Goal: Find specific page/section: Find specific page/section

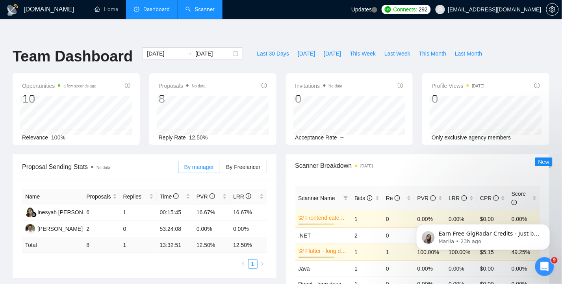
click at [207, 10] on link "Scanner" at bounding box center [200, 9] width 29 height 7
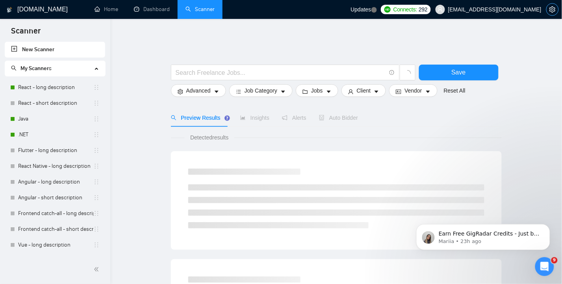
click at [556, 10] on icon "setting" at bounding box center [553, 9] width 6 height 6
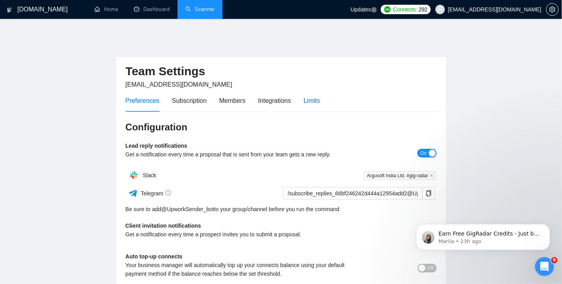
click at [316, 96] on div "Limits" at bounding box center [312, 101] width 17 height 10
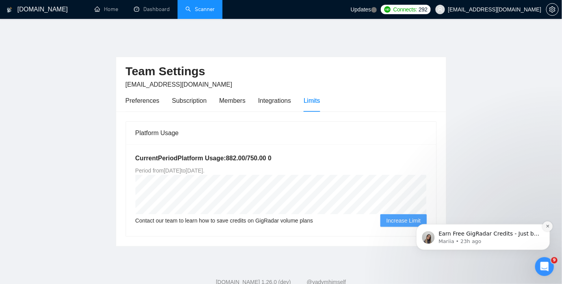
click at [546, 225] on icon "Dismiss notification" at bounding box center [548, 226] width 4 height 4
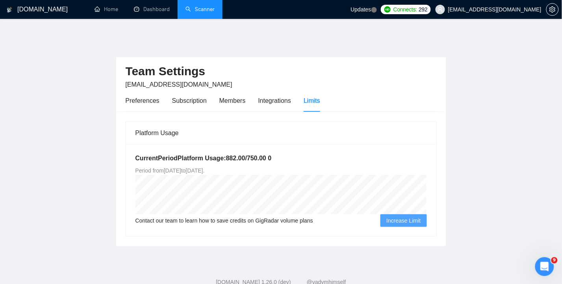
click at [204, 11] on link "Scanner" at bounding box center [200, 9] width 29 height 7
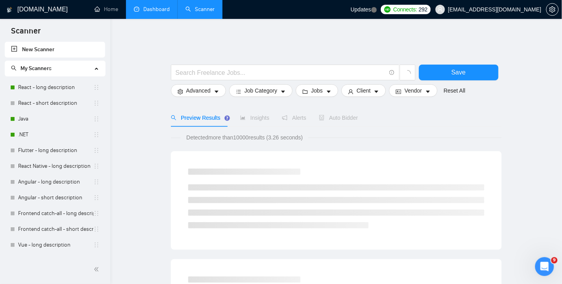
click at [156, 9] on link "Dashboard" at bounding box center [152, 9] width 36 height 7
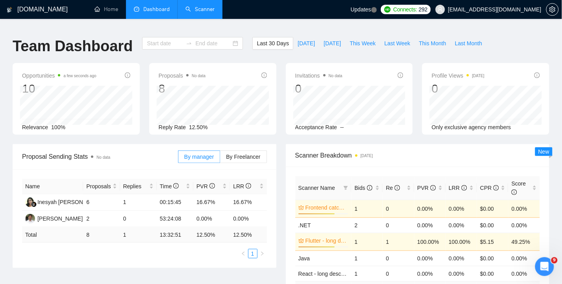
type input "[DATE]"
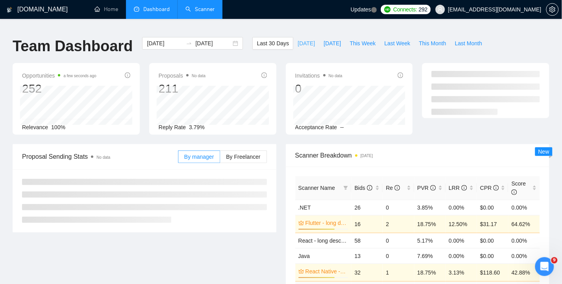
click at [305, 39] on span "[DATE]" at bounding box center [306, 43] width 17 height 9
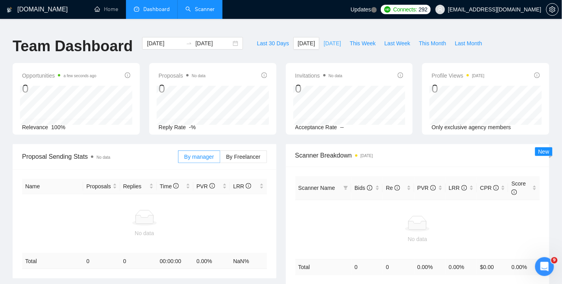
click at [335, 39] on span "[DATE]" at bounding box center [332, 43] width 17 height 9
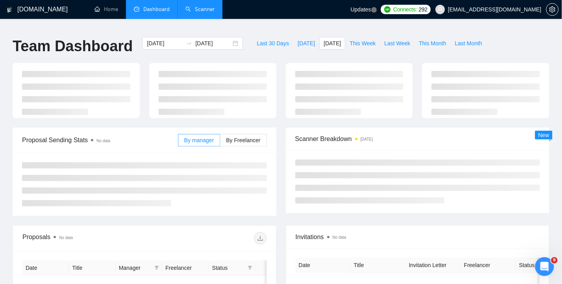
type input "[DATE]"
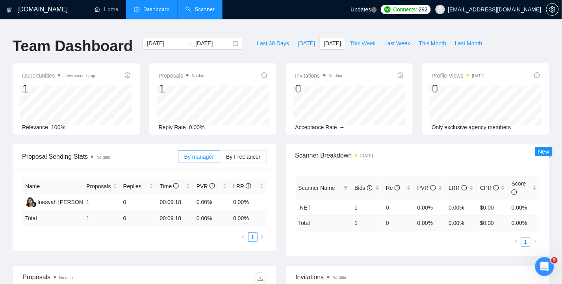
click at [374, 39] on span "This Week" at bounding box center [363, 43] width 26 height 9
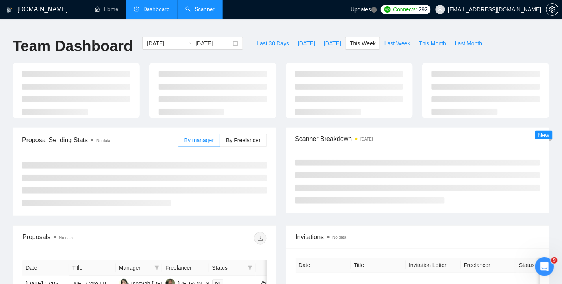
type input "[DATE]"
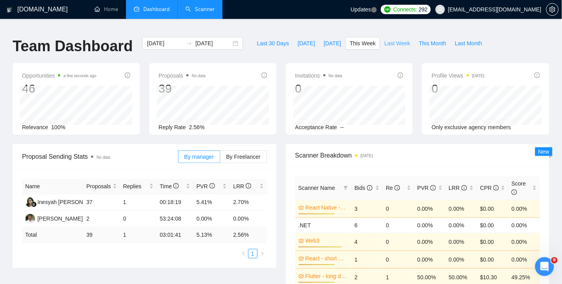
click at [400, 39] on span "Last Week" at bounding box center [398, 43] width 26 height 9
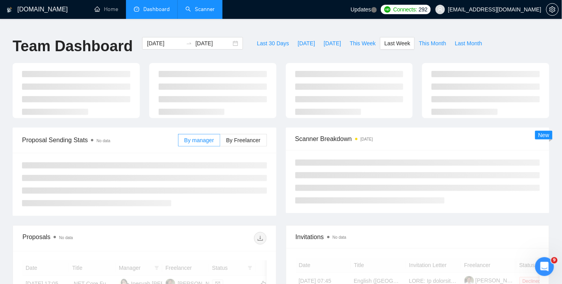
type input "[DATE]"
